Goal: Transaction & Acquisition: Purchase product/service

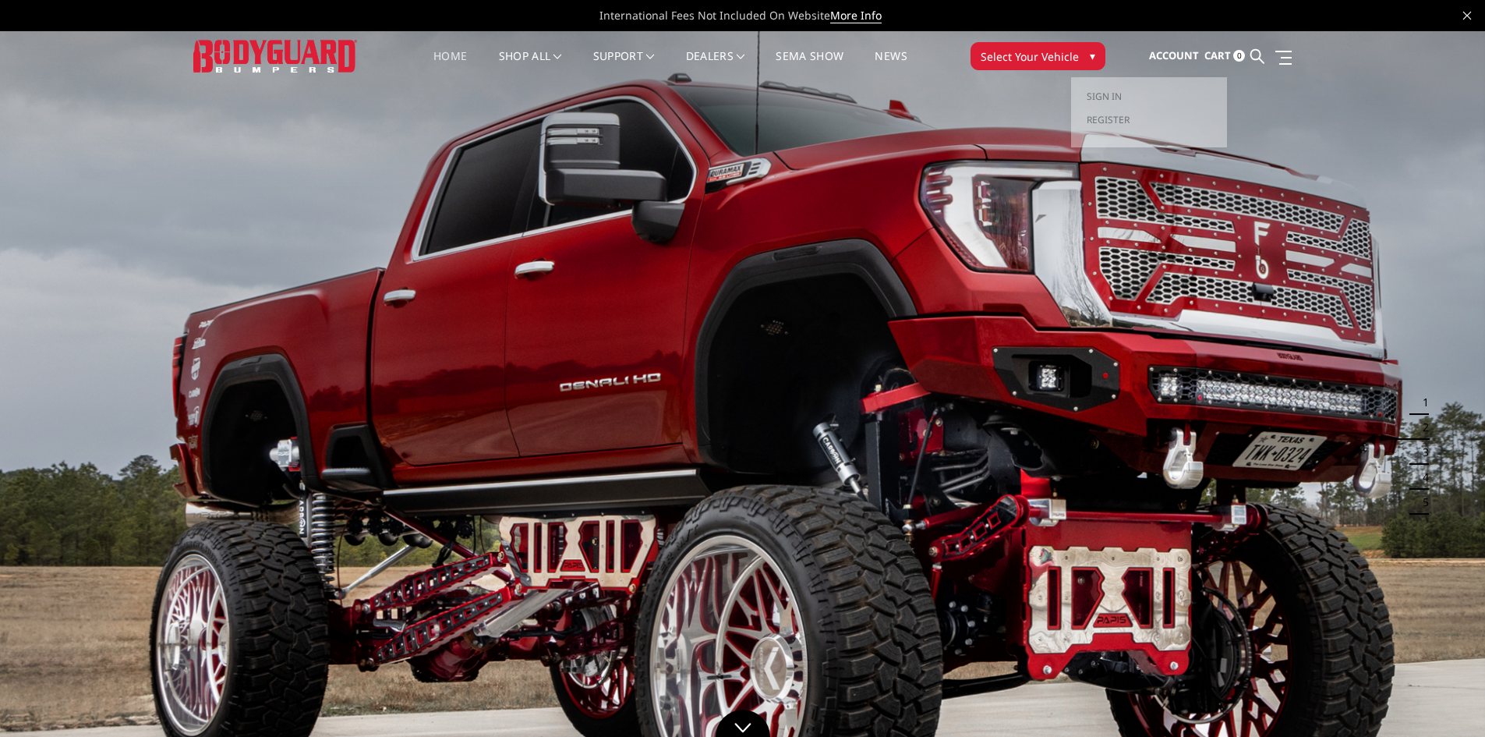
click at [1190, 59] on span "Account" at bounding box center [1174, 55] width 50 height 14
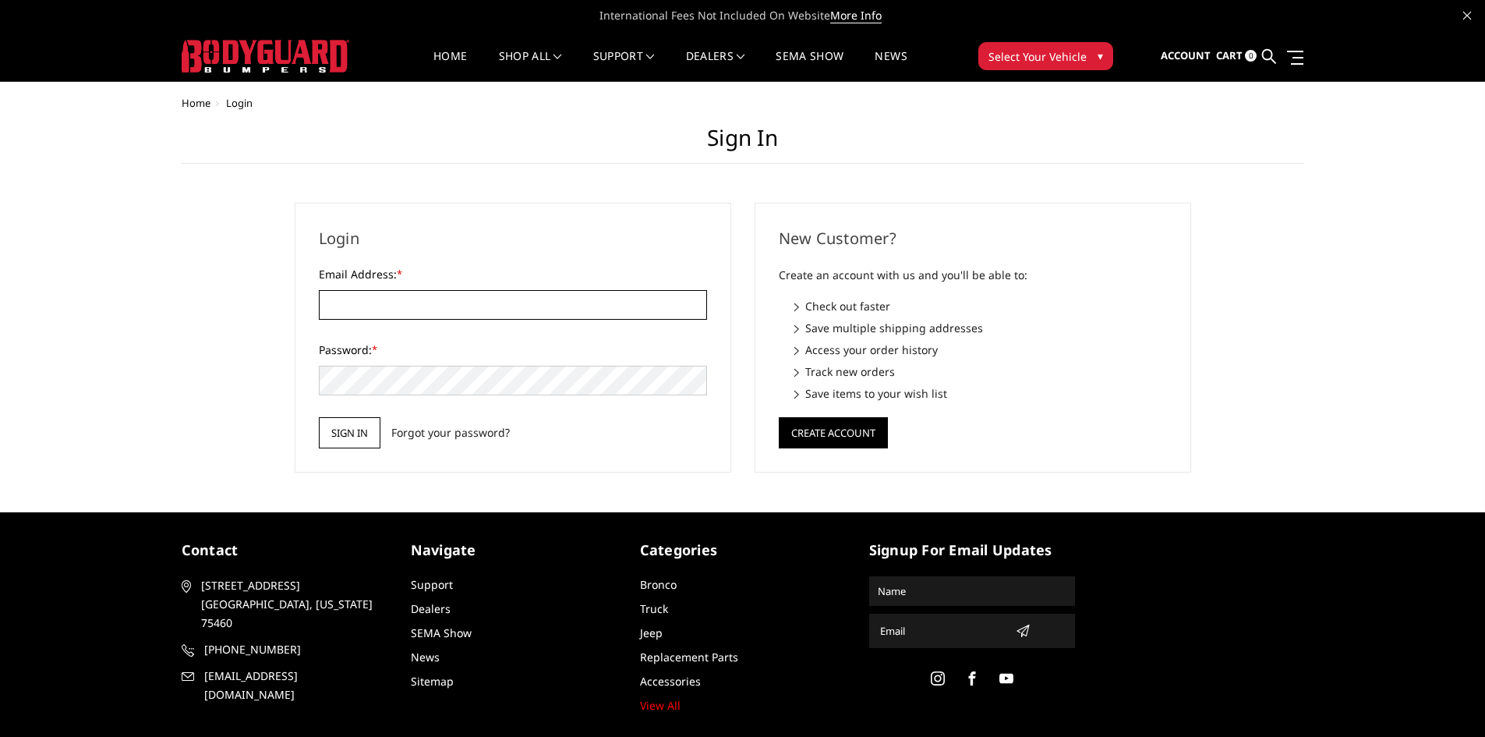
type input "andrew@12volt-pros.com"
click at [373, 438] on input "Sign in" at bounding box center [350, 432] width 62 height 31
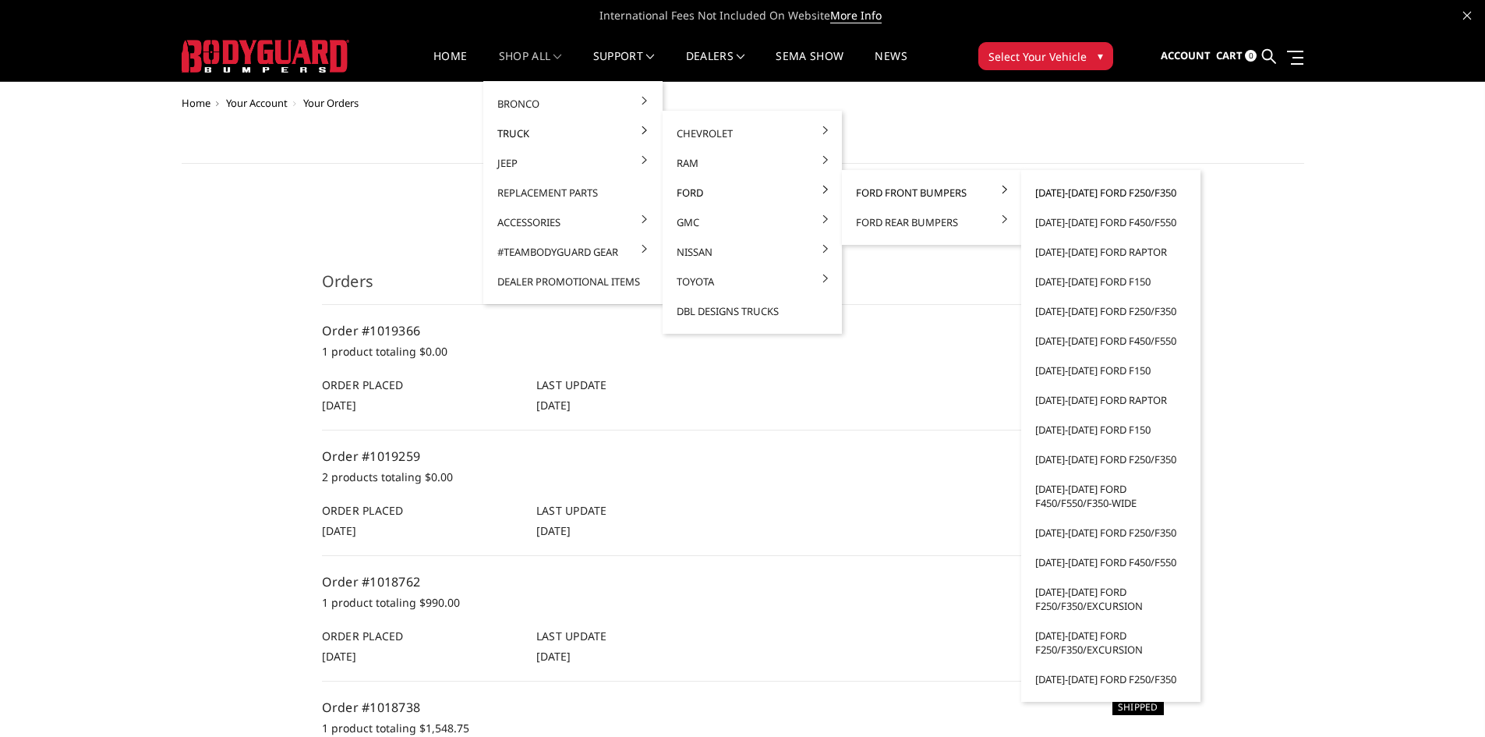
click at [1087, 189] on link "[DATE]-[DATE] Ford F250/F350" at bounding box center [1110, 193] width 167 height 30
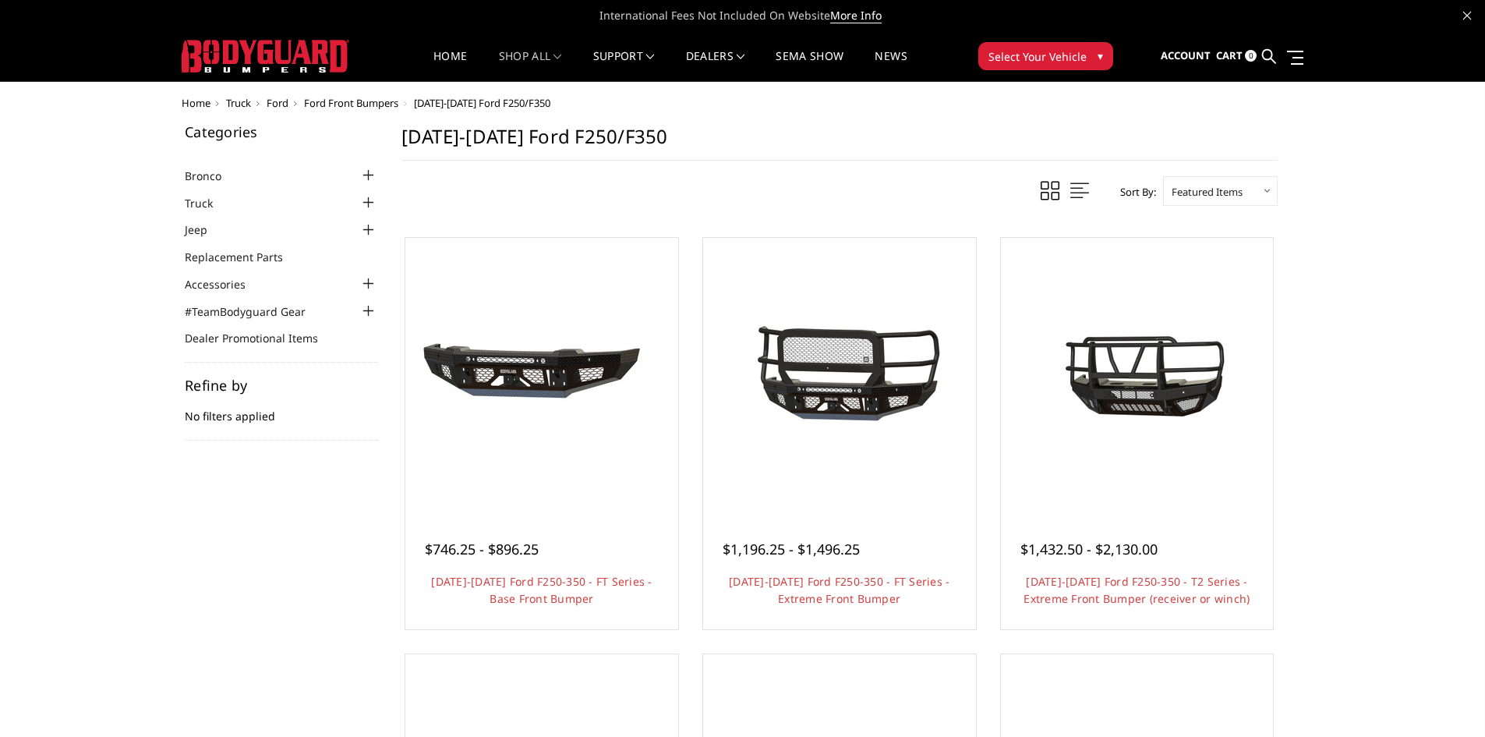
scroll to position [78, 0]
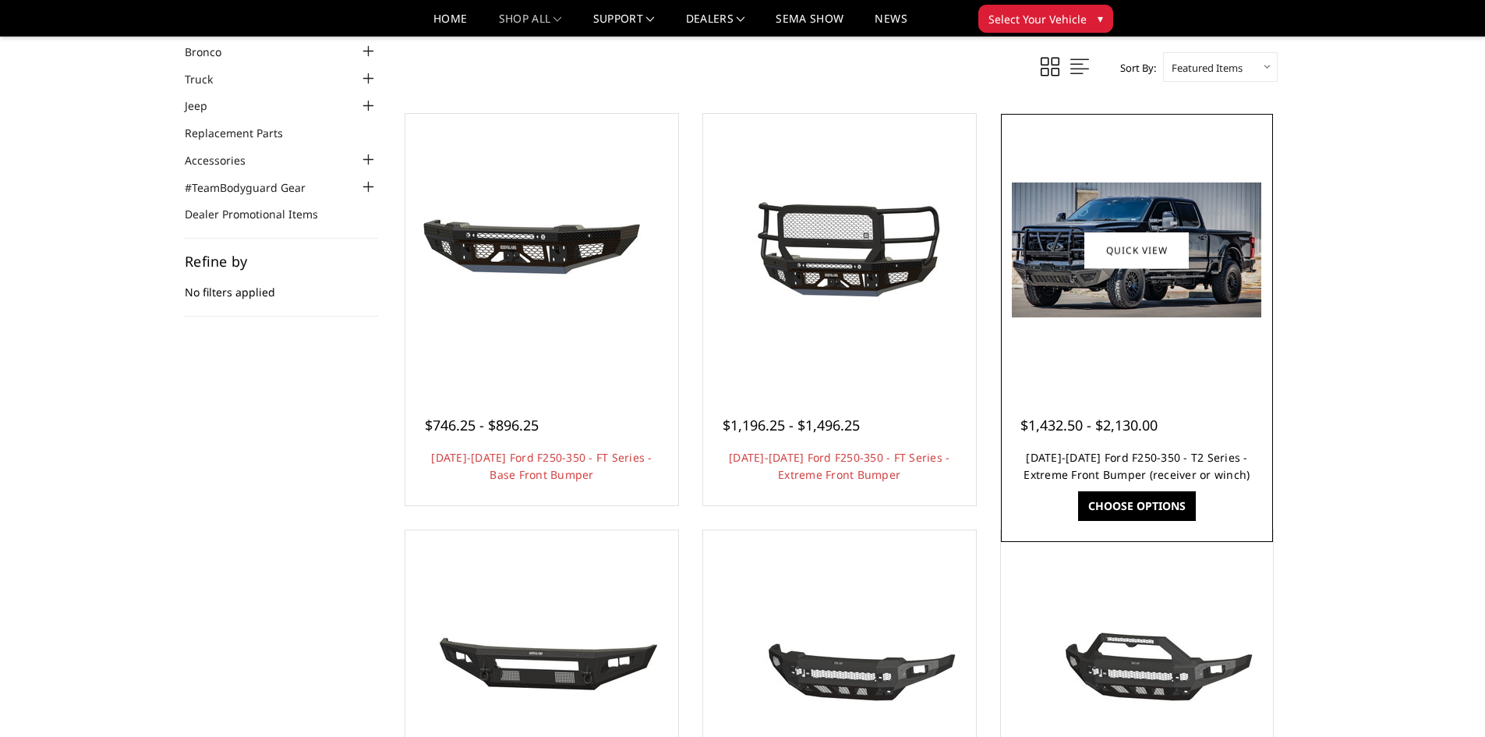
click at [1202, 463] on link "[DATE]-[DATE] Ford F250-350 - T2 Series - Extreme Front Bumper (receiver or win…" at bounding box center [1137, 466] width 226 height 32
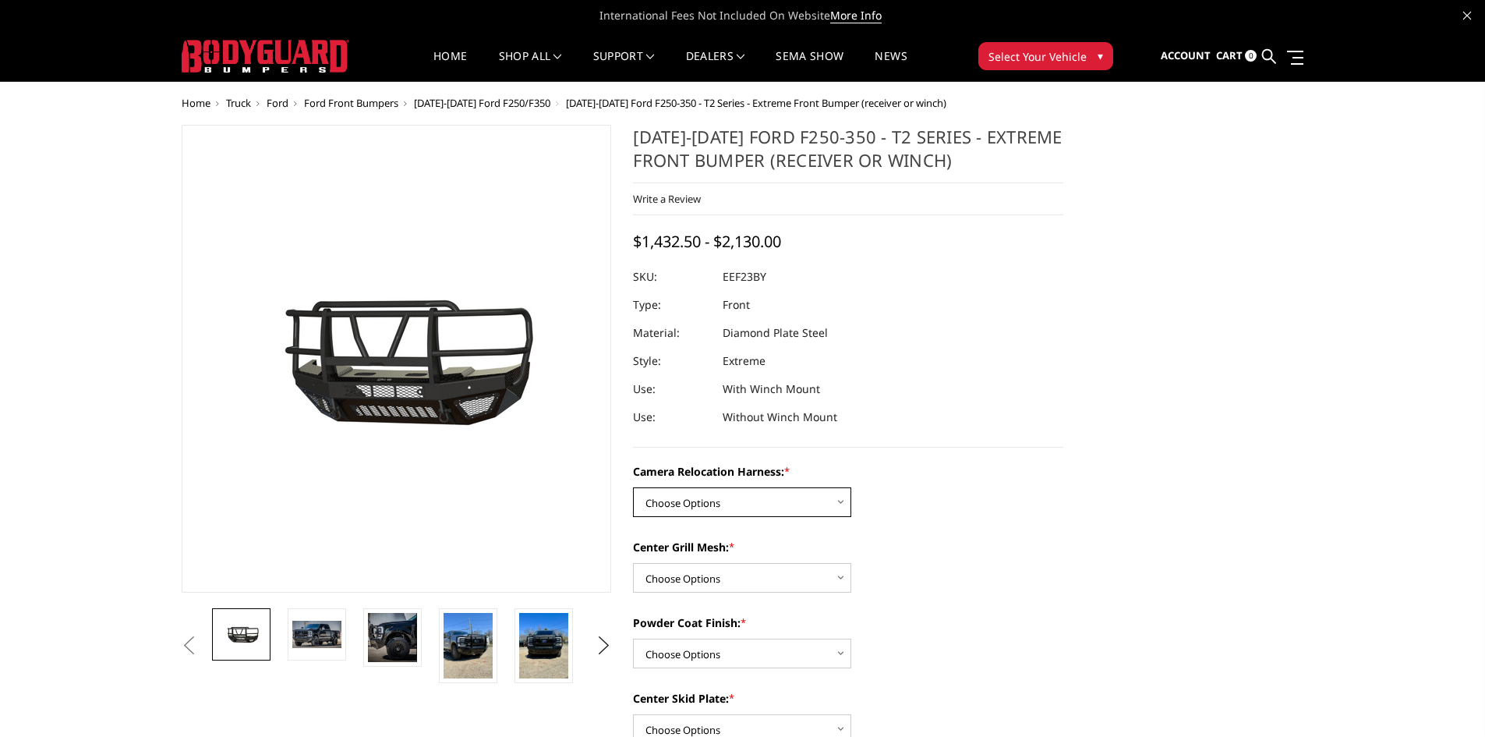
click at [733, 494] on select "Choose Options Without camera harness With camera harness" at bounding box center [742, 502] width 218 height 30
select select "3754"
click at [633, 487] on select "Choose Options Without camera harness With camera harness" at bounding box center [742, 502] width 218 height 30
click at [727, 578] on select "Choose Options Without expanded metal With expanded metal" at bounding box center [742, 578] width 218 height 30
select select "3751"
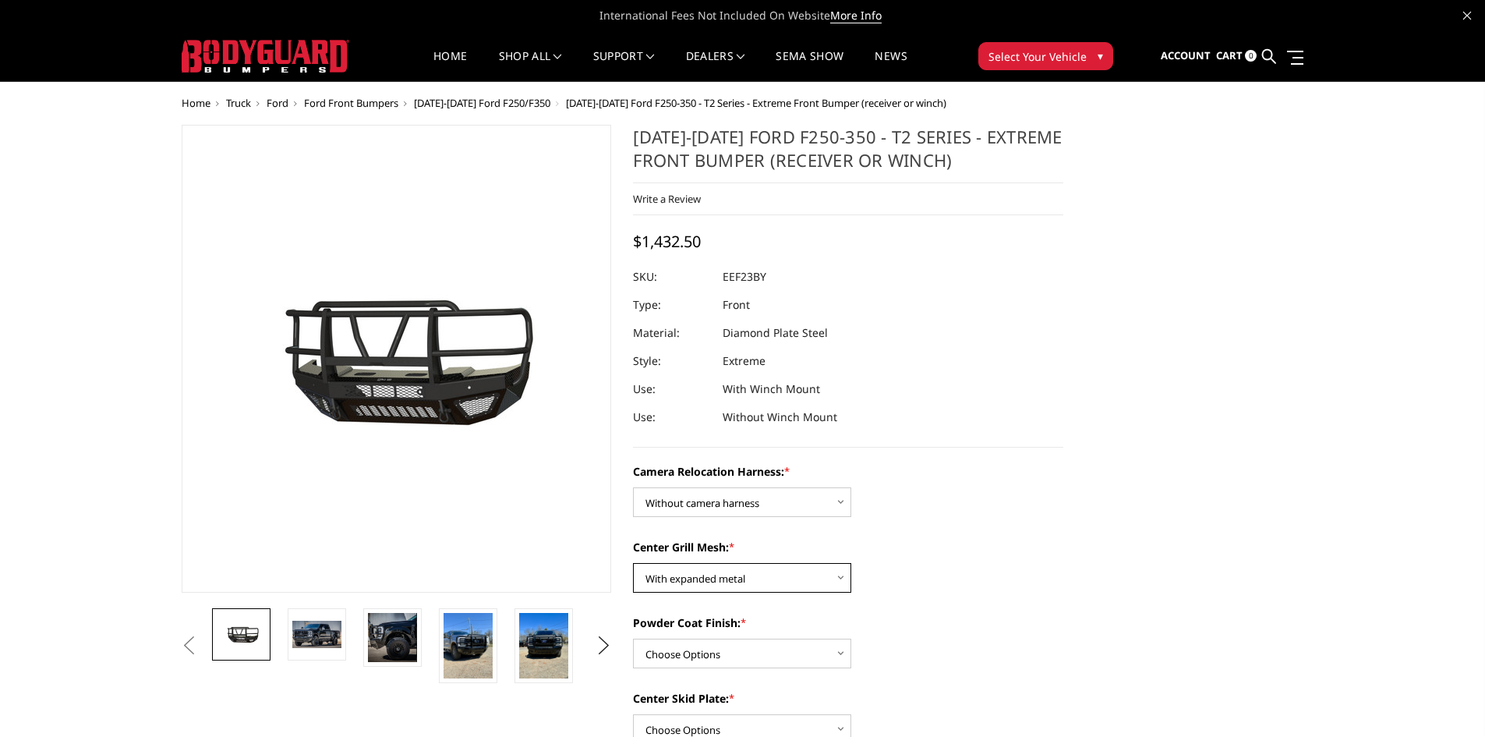
click at [633, 563] on select "Choose Options Without expanded metal With expanded metal" at bounding box center [742, 578] width 218 height 30
click at [719, 654] on select "Choose Options Textured Black Powder Coat Gloss Black Powder Coat Bare Metal" at bounding box center [742, 653] width 218 height 30
select select "3750"
click at [633, 638] on select "Choose Options Textured Black Powder Coat Gloss Black Powder Coat Bare Metal" at bounding box center [742, 653] width 218 height 30
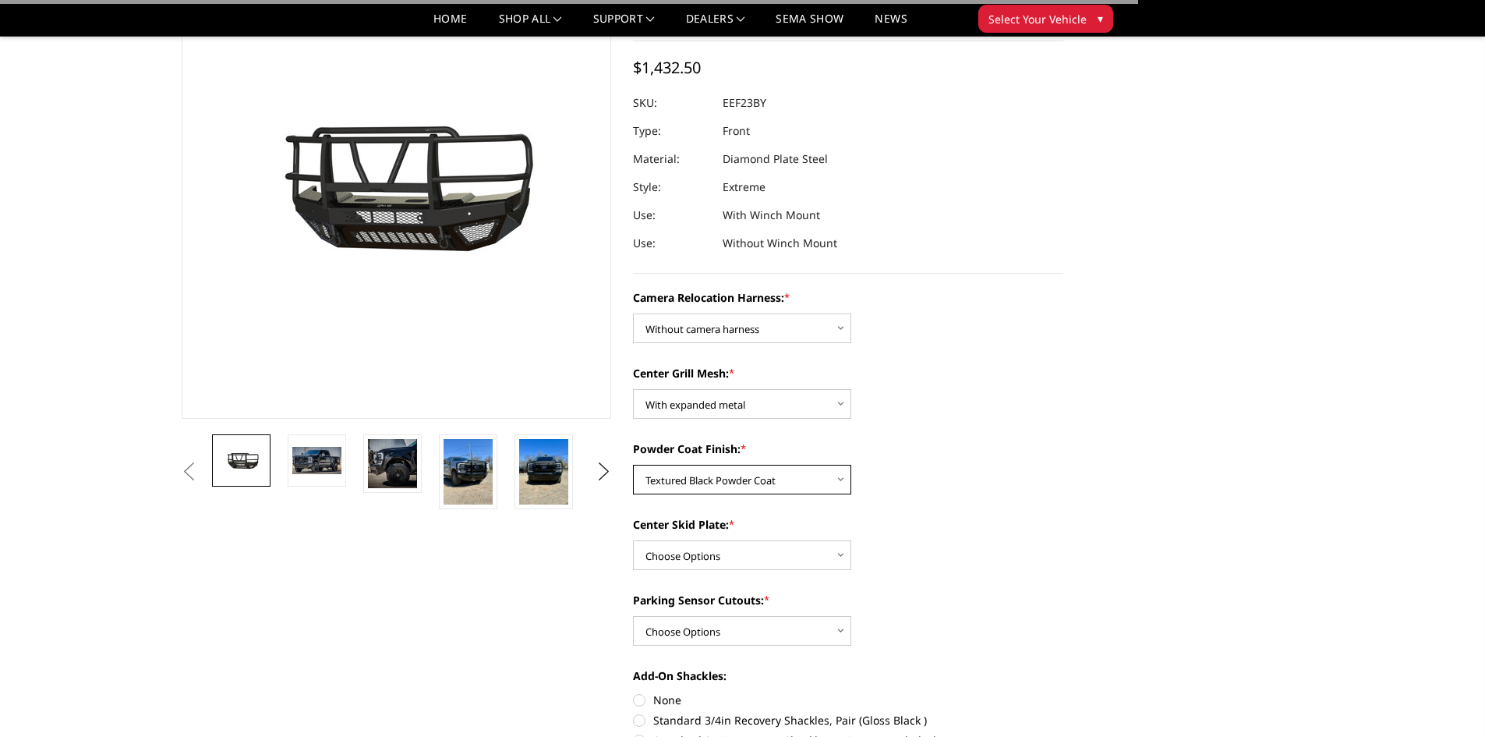
scroll to position [234, 0]
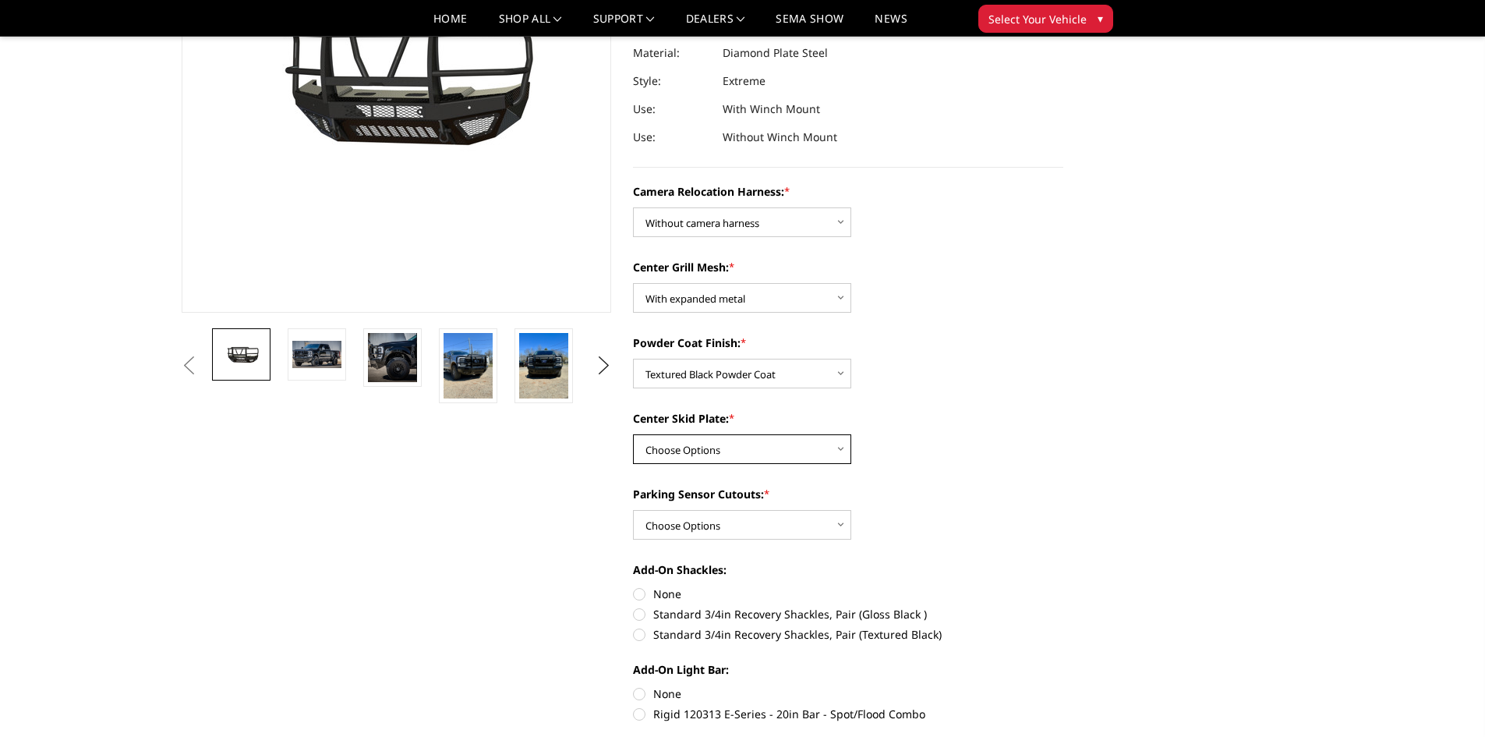
click at [738, 462] on select "Choose Options Winch Mount Skid Plate Standard Skid Plate (included) 2" Receive…" at bounding box center [742, 449] width 218 height 30
select select "3746"
click at [633, 434] on select "Choose Options Winch Mount Skid Plate Standard Skid Plate (included) 2" Receive…" at bounding box center [742, 449] width 218 height 30
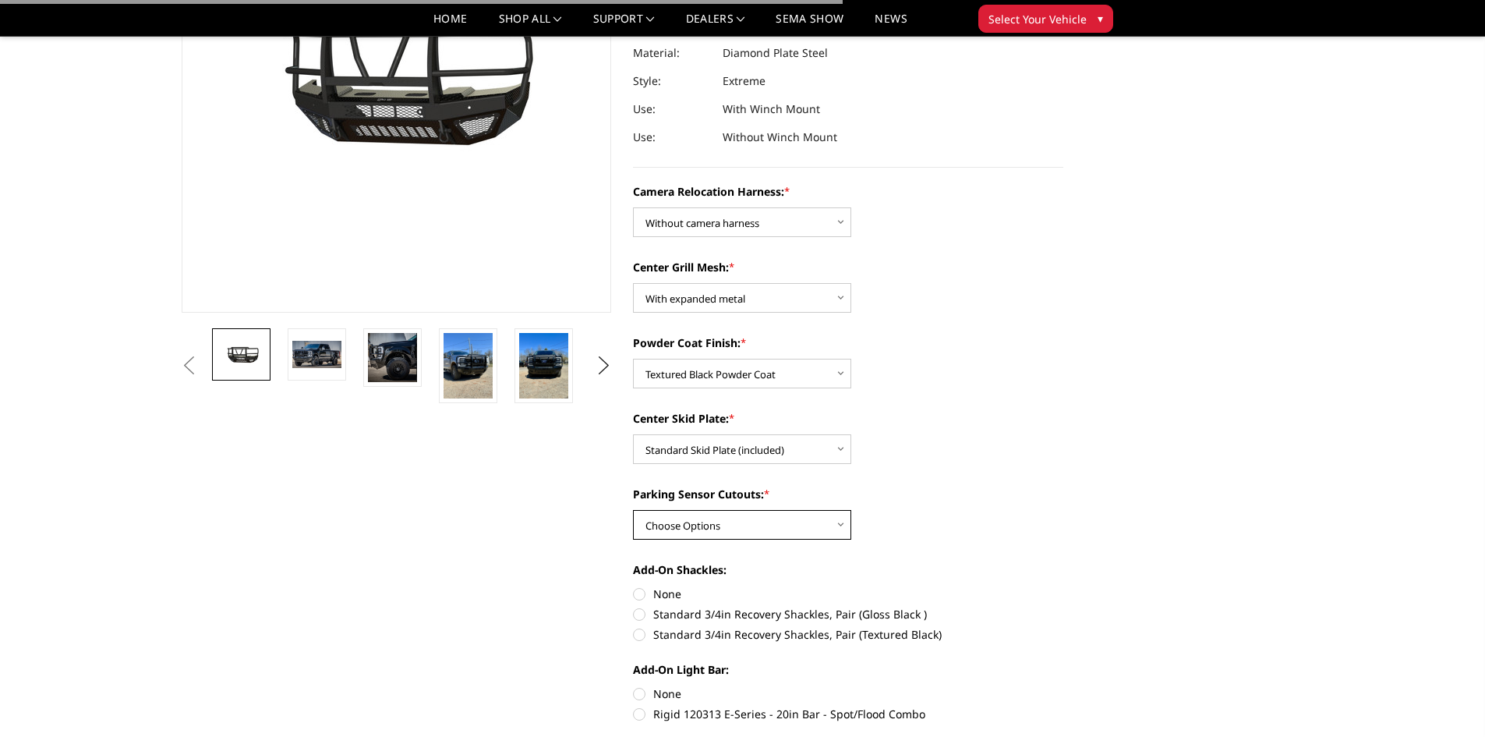
click at [773, 518] on select "Choose Options Yes - With Parking Sensor Cutouts" at bounding box center [742, 525] width 218 height 30
select select "3744"
click at [633, 510] on select "Choose Options Yes - With Parking Sensor Cutouts" at bounding box center [742, 525] width 218 height 30
click at [637, 636] on label "Standard 3/4in Recovery Shackles, Pair (Textured Black)" at bounding box center [848, 634] width 430 height 16
click at [1063, 606] on input "Standard 3/4in Recovery Shackles, Pair (Textured Black)" at bounding box center [1063, 606] width 1 height 1
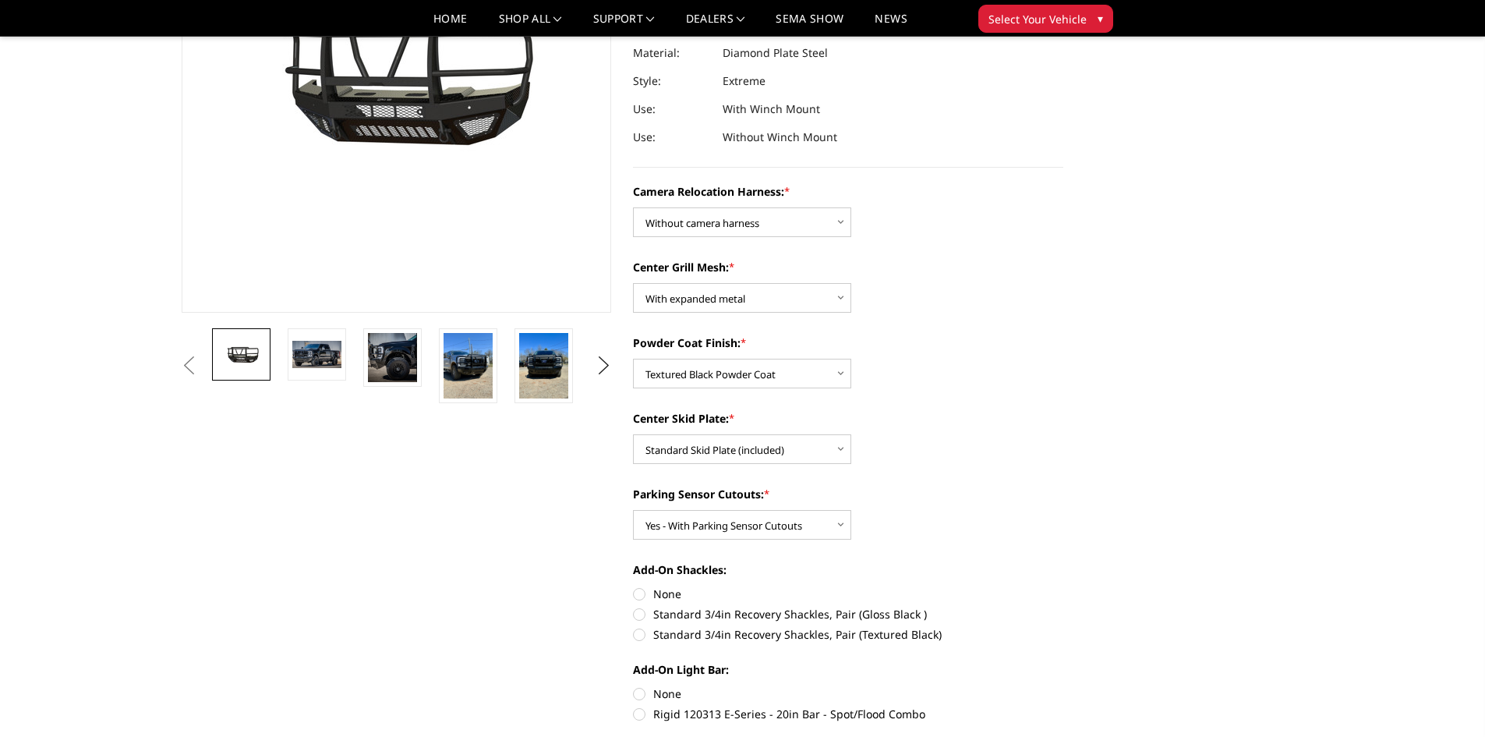
radio input "true"
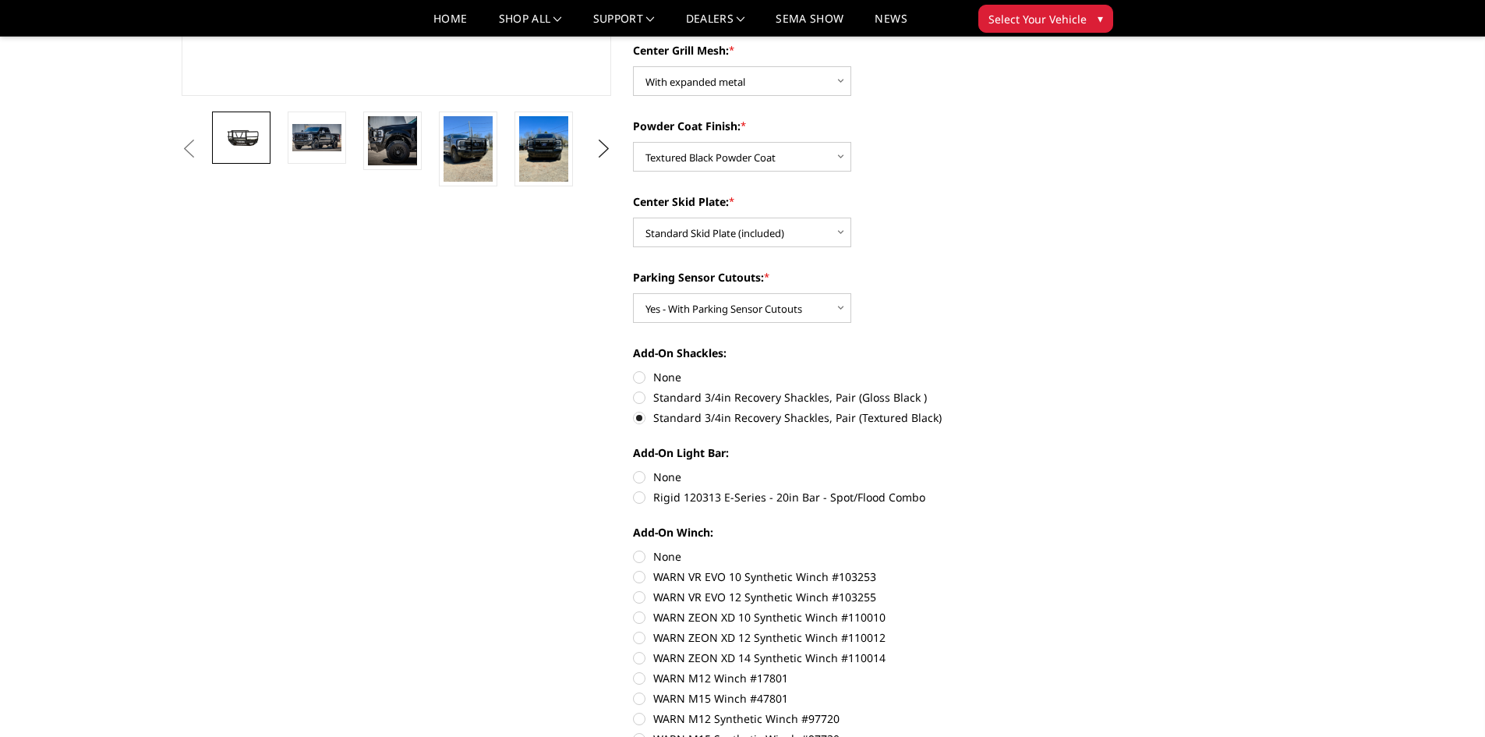
scroll to position [546, 0]
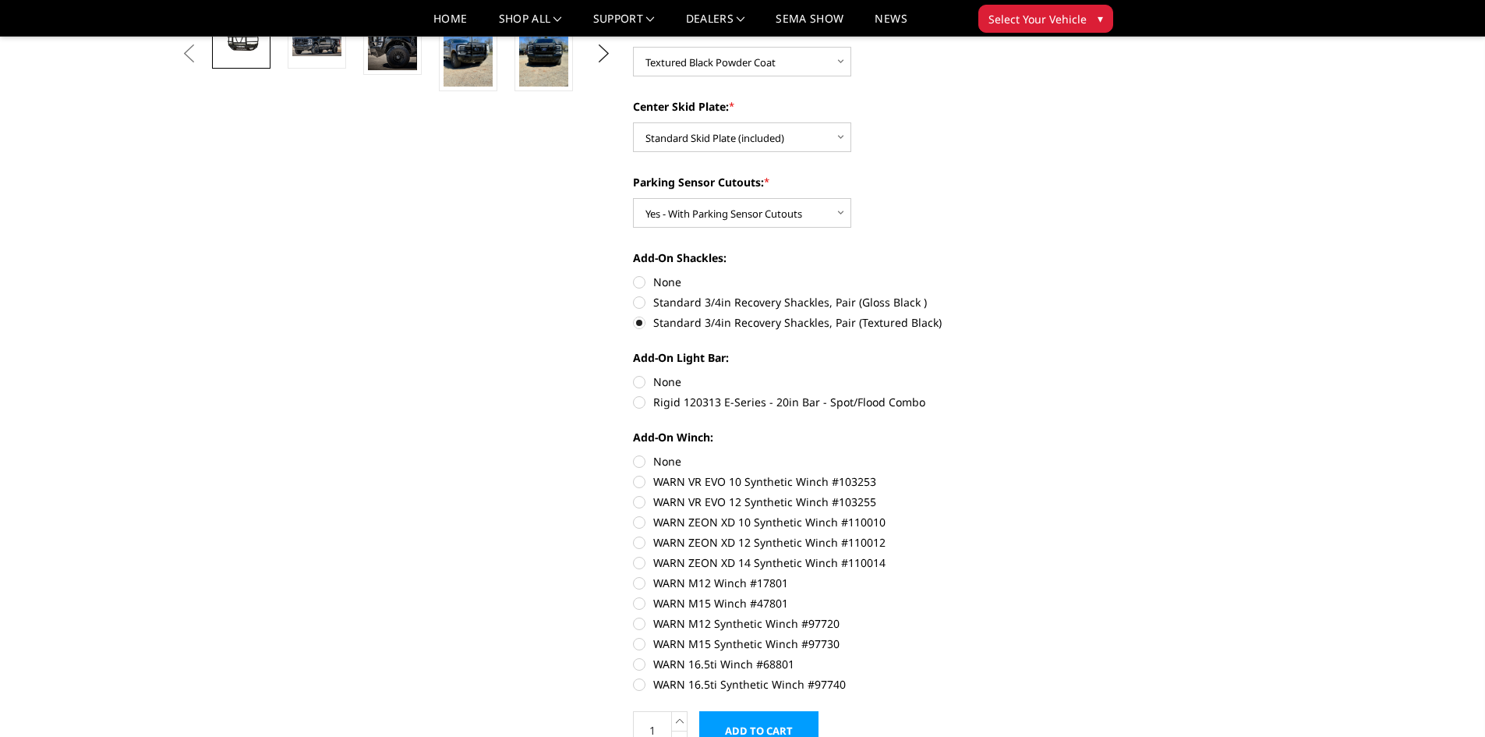
click at [637, 381] on label "None" at bounding box center [848, 381] width 430 height 16
click at [634, 374] on input "None" at bounding box center [633, 373] width 1 height 1
radio input "true"
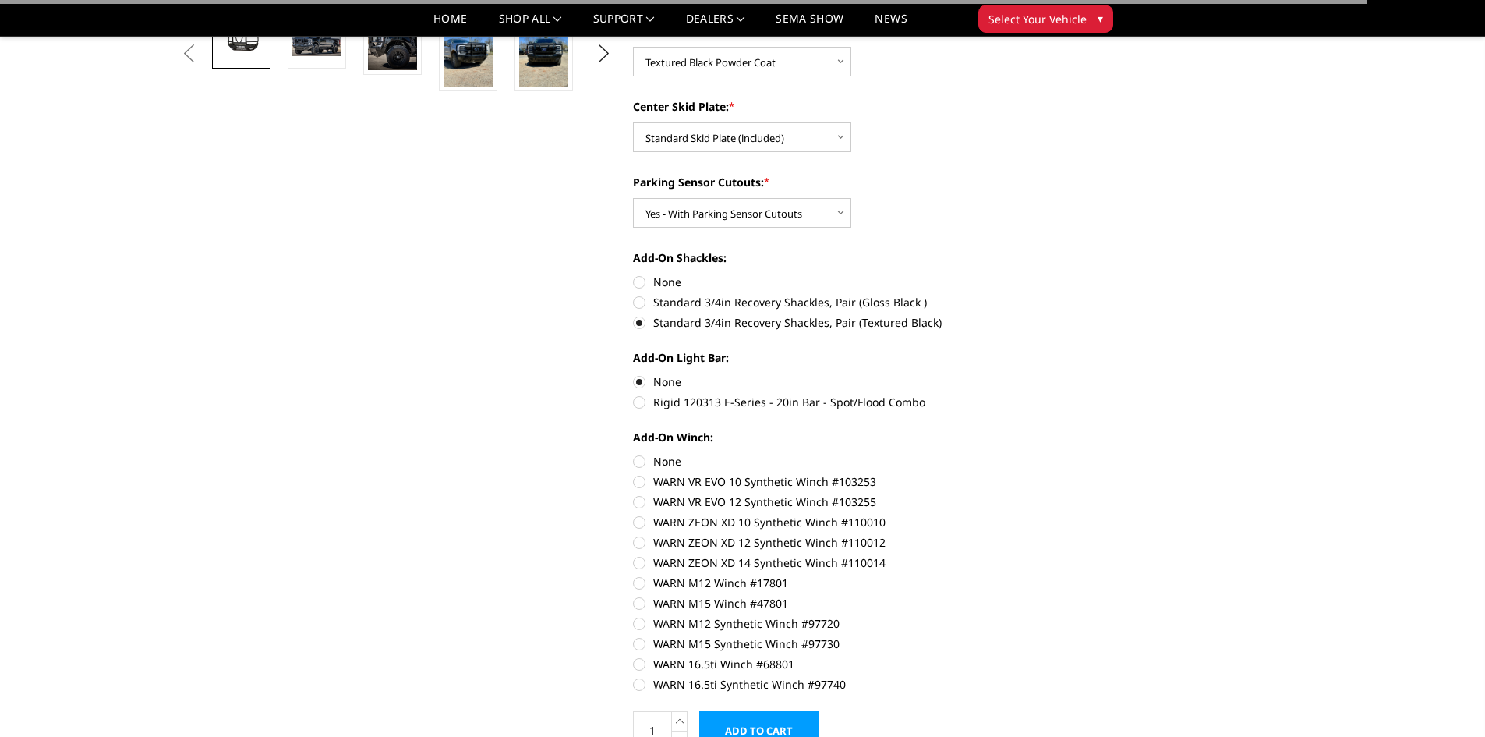
click at [636, 458] on label "None" at bounding box center [848, 461] width 430 height 16
click at [634, 454] on input "None" at bounding box center [633, 453] width 1 height 1
radio input "true"
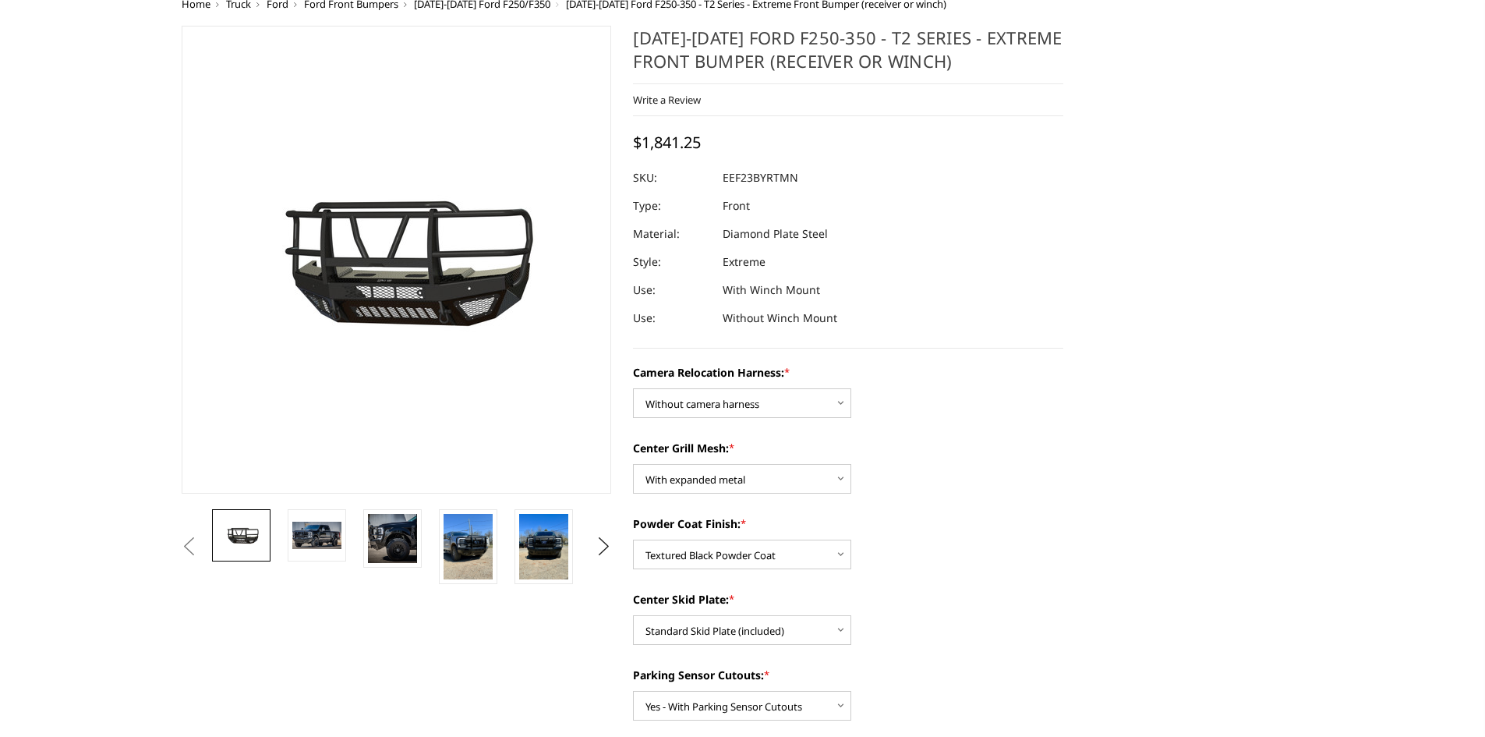
scroll to position [0, 0]
